Goal: Information Seeking & Learning: Learn about a topic

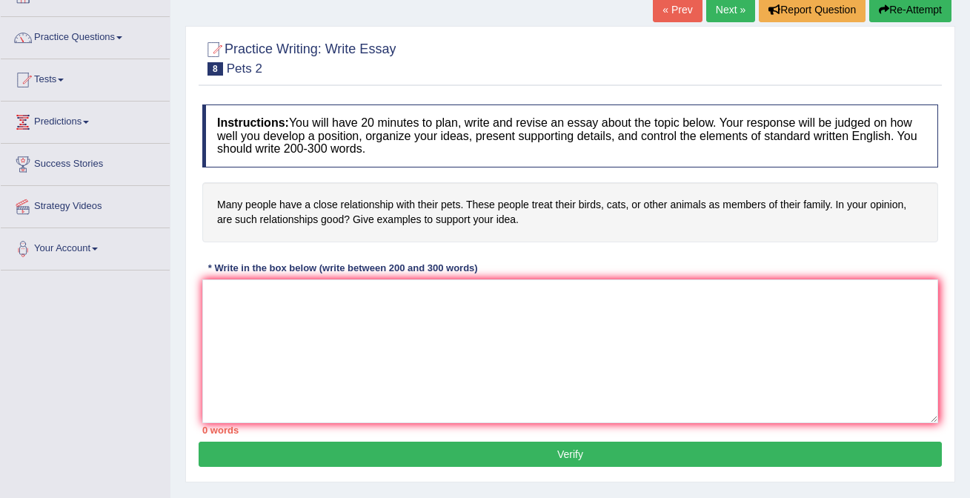
scroll to position [98, 0]
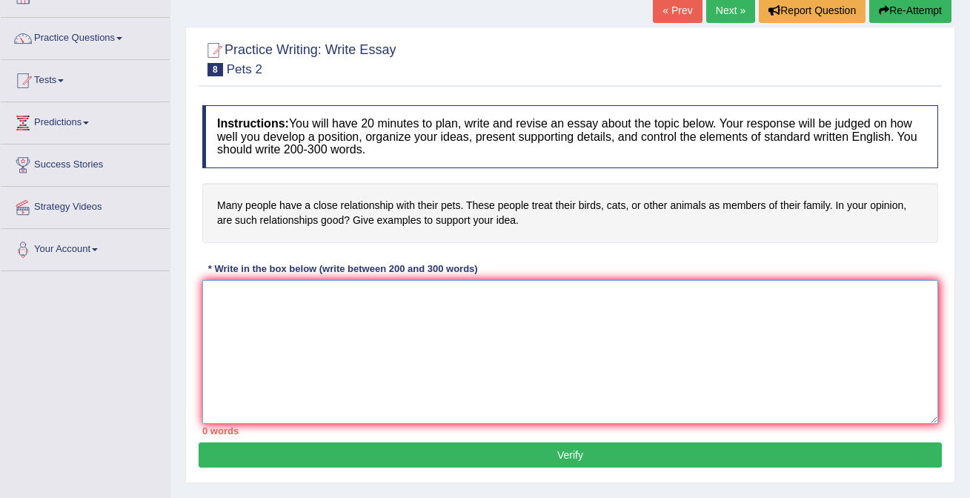
click at [408, 359] on textarea at bounding box center [570, 352] width 736 height 144
click at [391, 300] on textarea "Increasing influence of essay topic" at bounding box center [570, 352] width 736 height 144
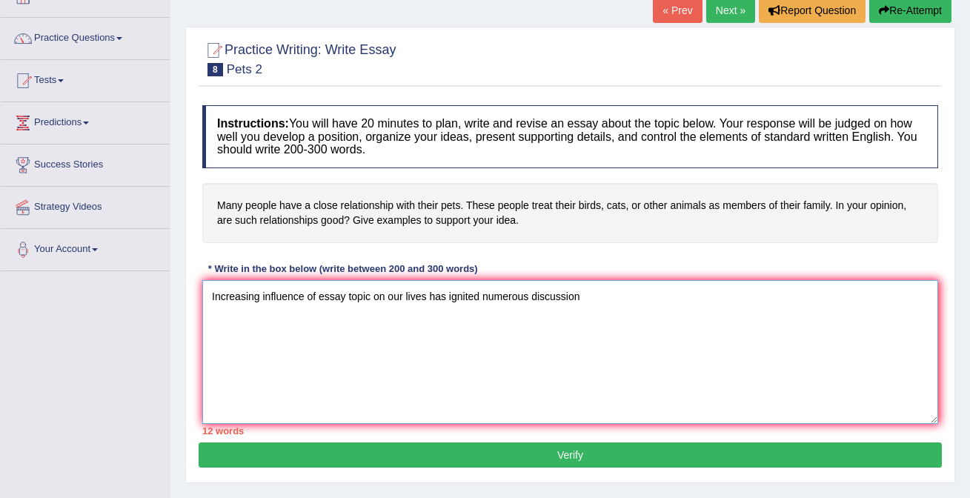
type textarea "Increasing influence of essay topic on our lives has ignited numerous discussion"
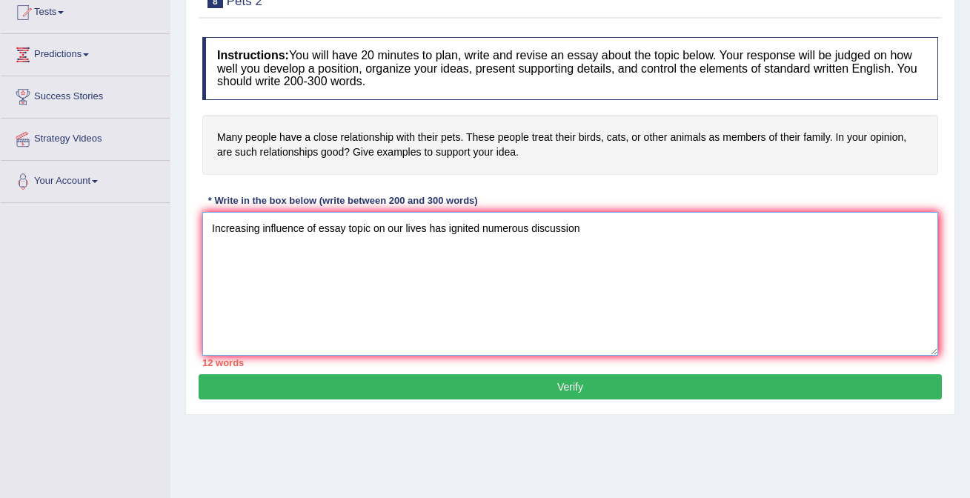
scroll to position [0, 0]
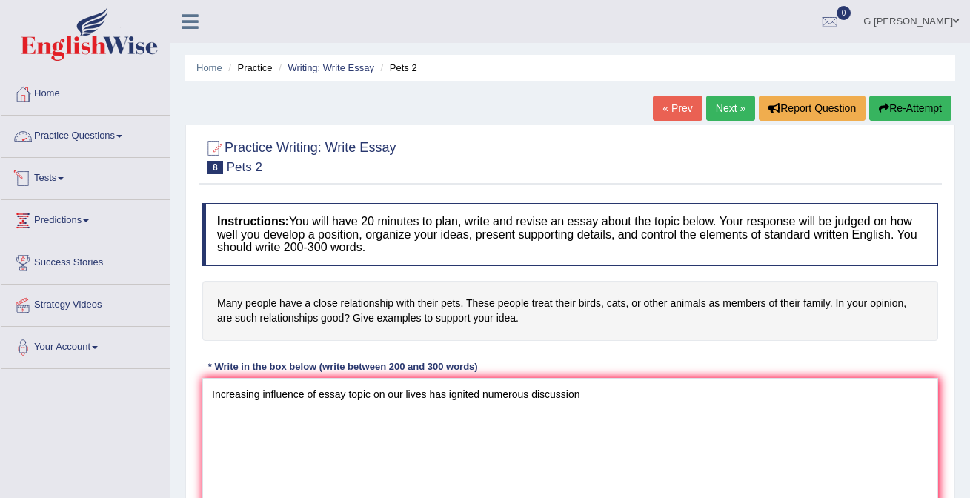
click at [91, 143] on link "Practice Questions" at bounding box center [85, 134] width 169 height 37
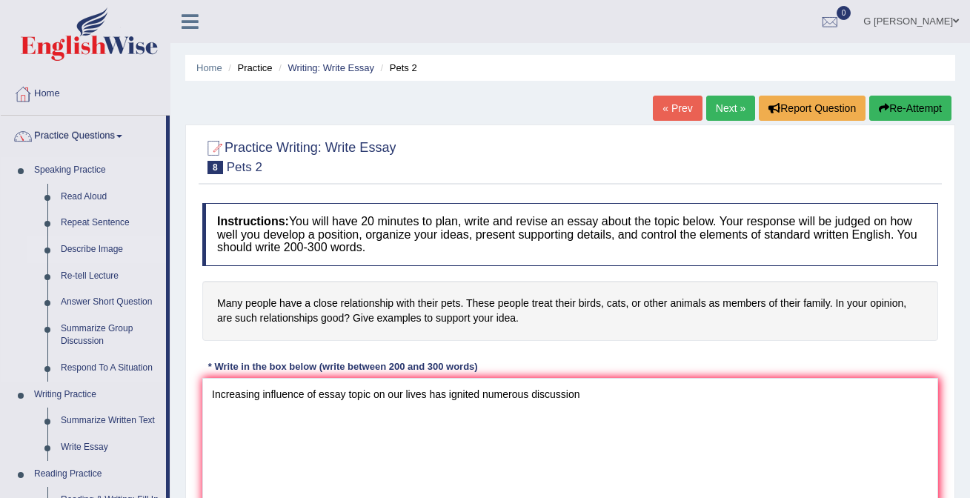
click at [100, 251] on link "Describe Image" at bounding box center [110, 249] width 112 height 27
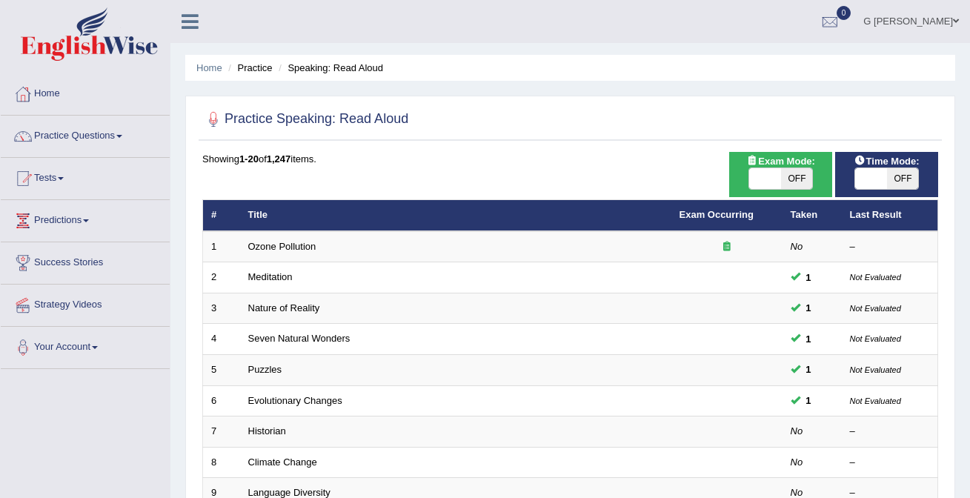
click at [79, 100] on link "Home" at bounding box center [85, 91] width 169 height 37
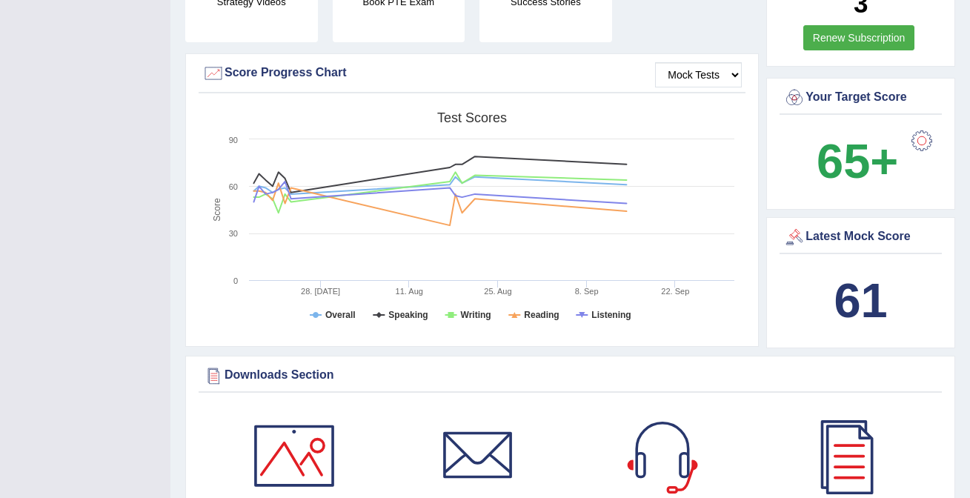
scroll to position [585, 0]
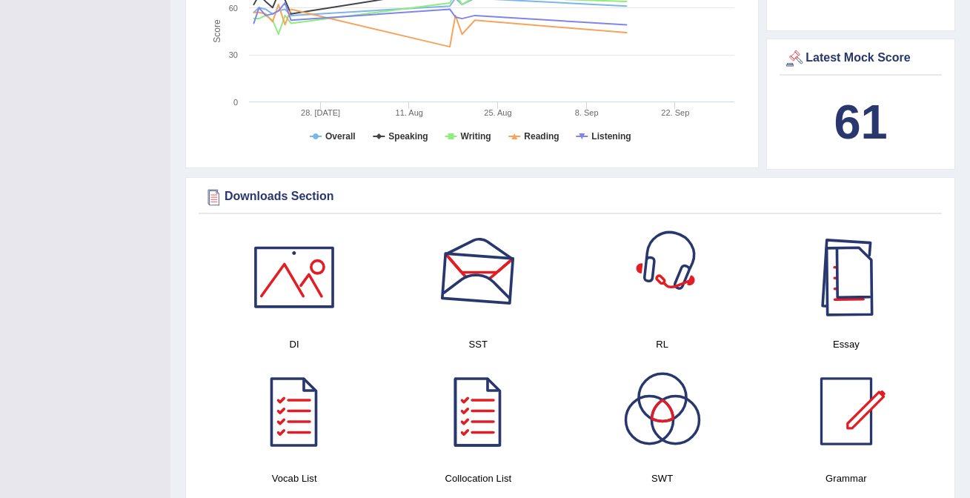
click at [838, 287] on div at bounding box center [846, 277] width 104 height 104
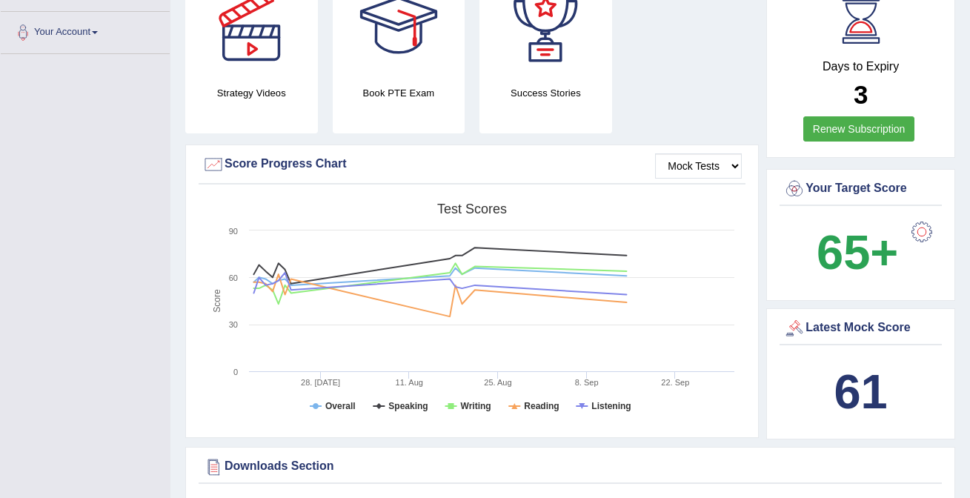
scroll to position [0, 0]
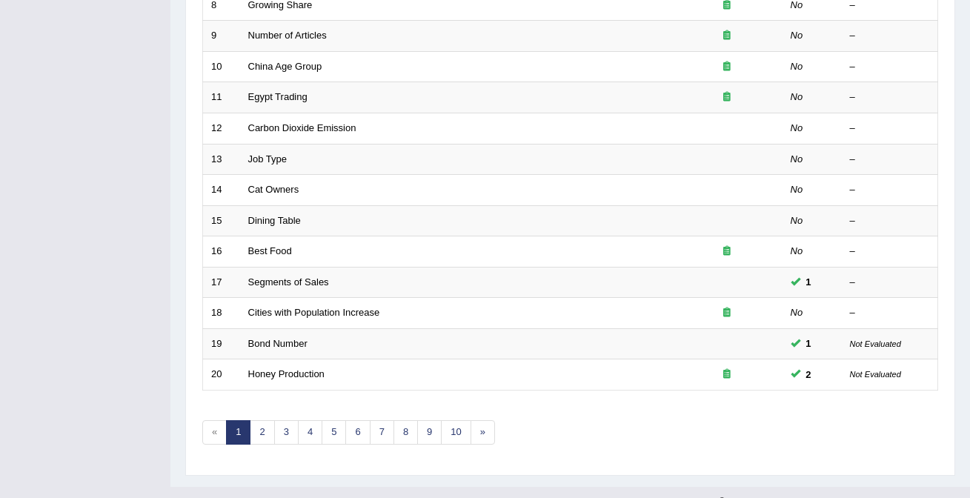
scroll to position [467, 0]
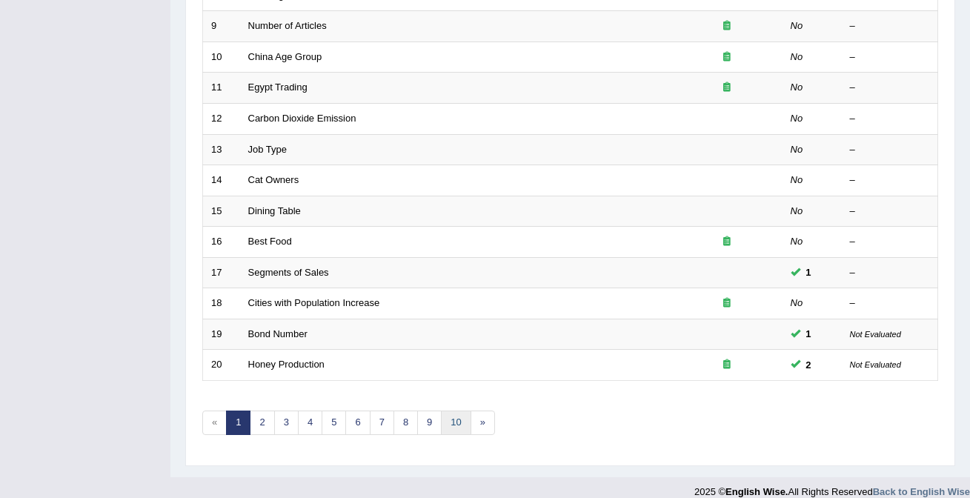
click at [452, 411] on link "10" at bounding box center [456, 423] width 30 height 24
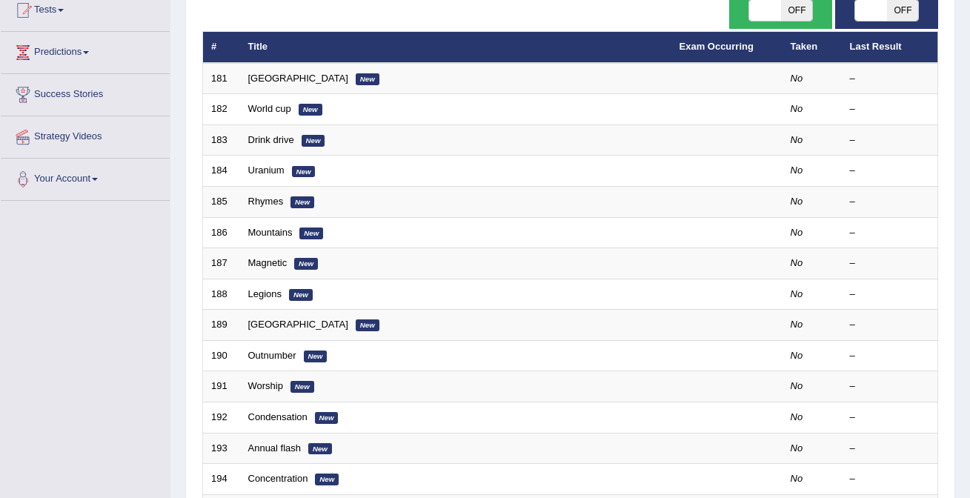
scroll to position [483, 0]
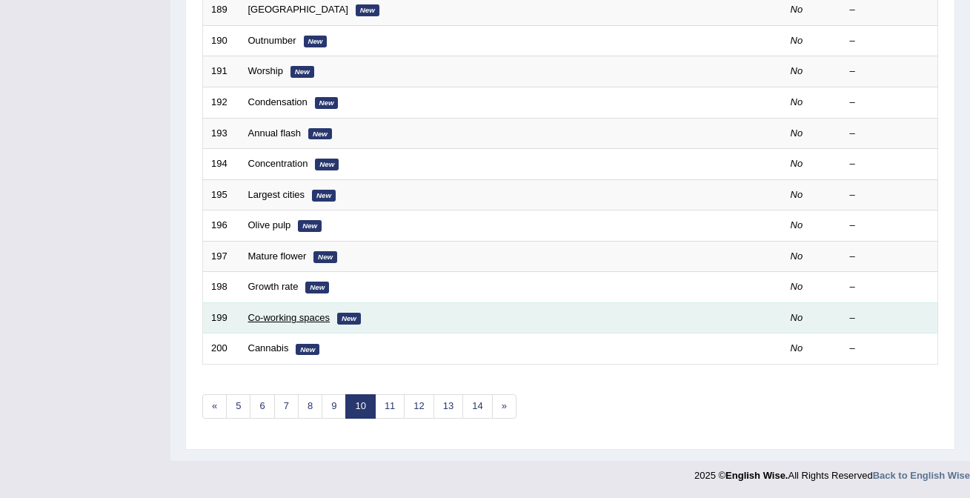
click at [283, 316] on link "Co-working spaces" at bounding box center [289, 317] width 82 height 11
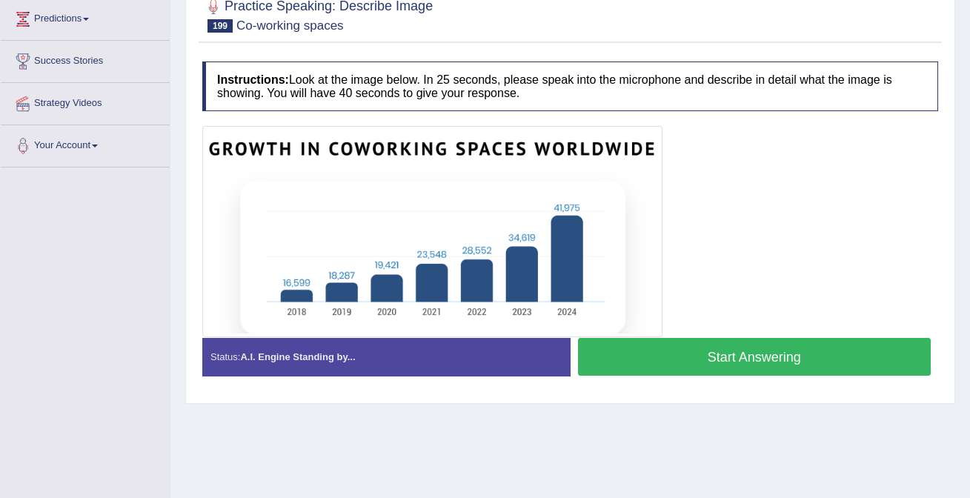
scroll to position [225, 0]
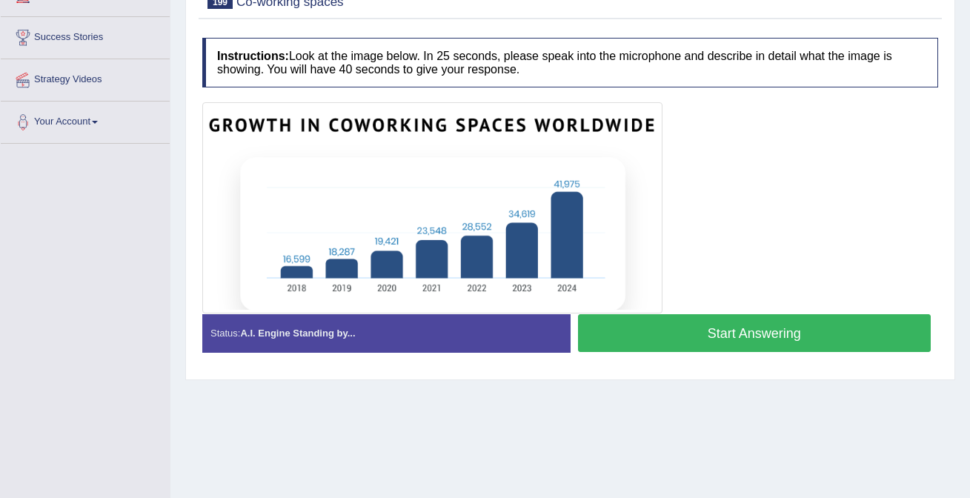
click at [659, 336] on button "Start Answering" at bounding box center [755, 333] width 354 height 38
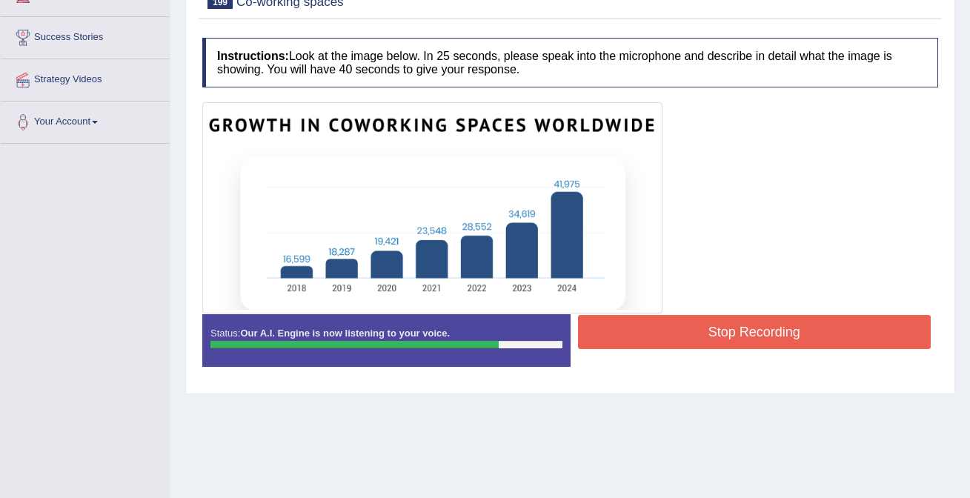
click at [680, 324] on button "Stop Recording" at bounding box center [755, 332] width 354 height 34
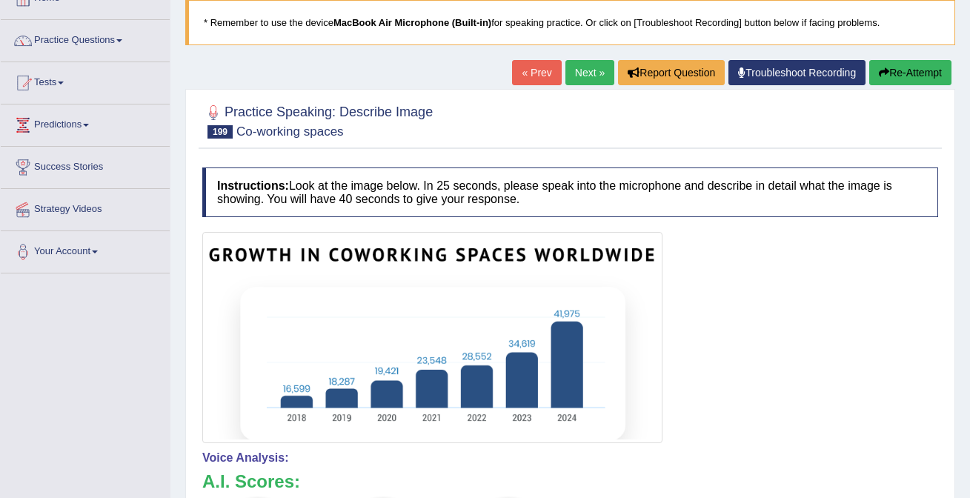
scroll to position [0, 0]
